Goal: Information Seeking & Learning: Learn about a topic

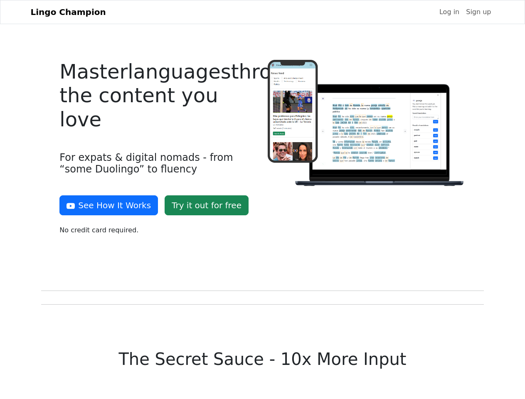
click at [263, 199] on div at bounding box center [367, 151] width 208 height 182
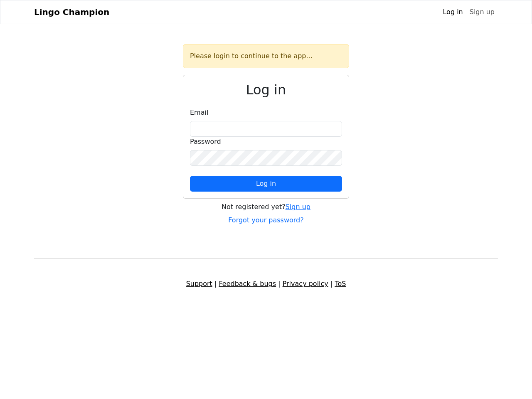
click at [266, 184] on span "Log in" at bounding box center [266, 184] width 20 height 8
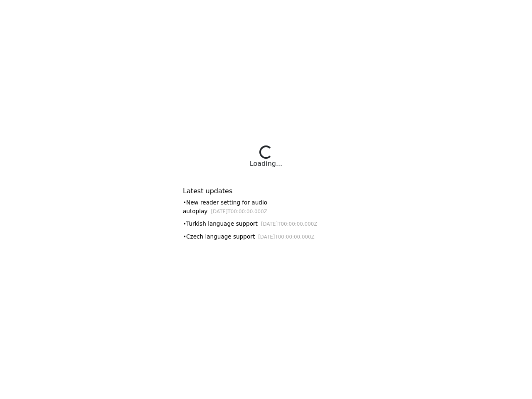
click at [266, 199] on div "Latest updates • New reader setting for audio autoplay 2025-09-07T00:00:00.000Z…" at bounding box center [266, 211] width 166 height 68
